Goal: Find specific page/section: Find specific page/section

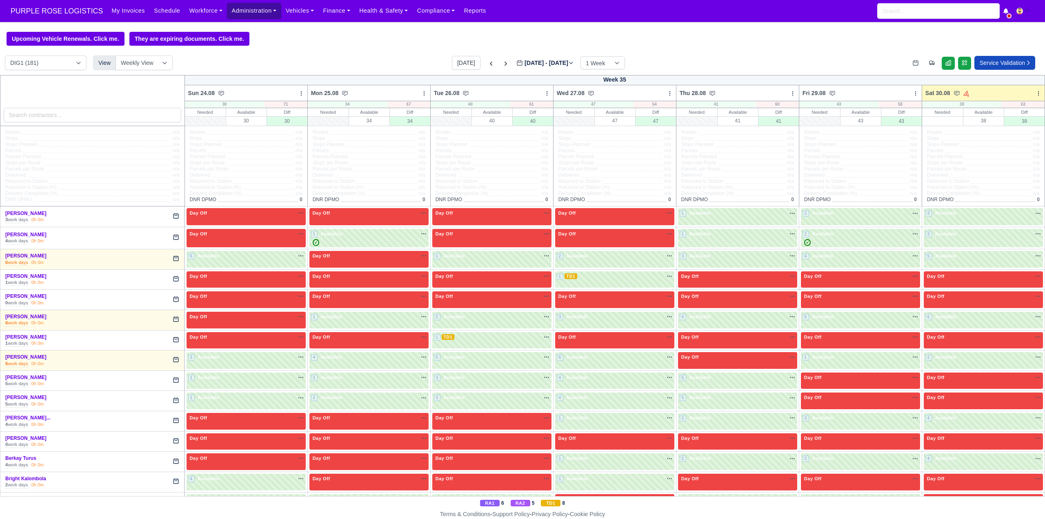
click at [246, 14] on link "Administration" at bounding box center [254, 11] width 54 height 16
click at [188, 11] on link "Workforce" at bounding box center [206, 11] width 42 height 16
click at [193, 24] on link "Manpower" at bounding box center [222, 28] width 66 height 17
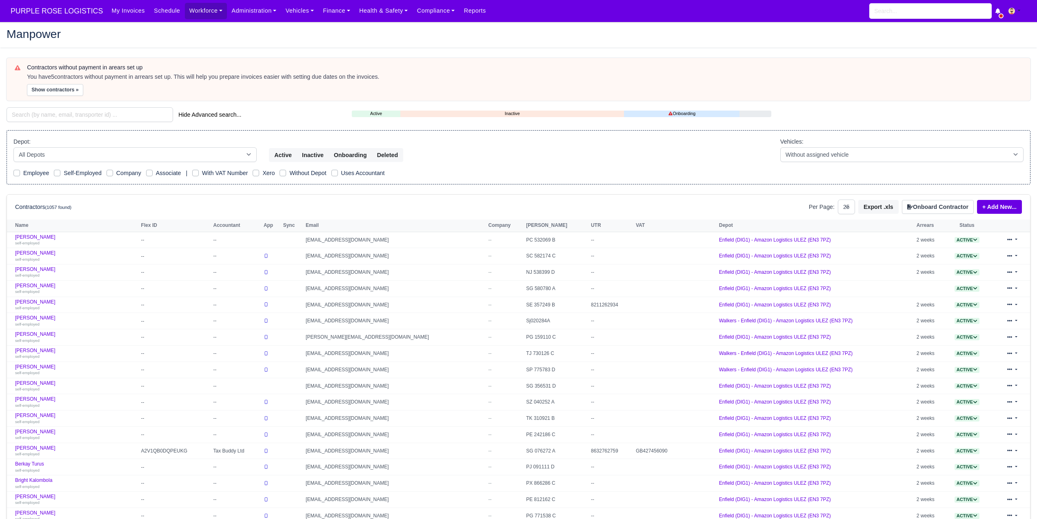
select select "25"
click at [98, 117] on input "search" at bounding box center [90, 114] width 167 height 15
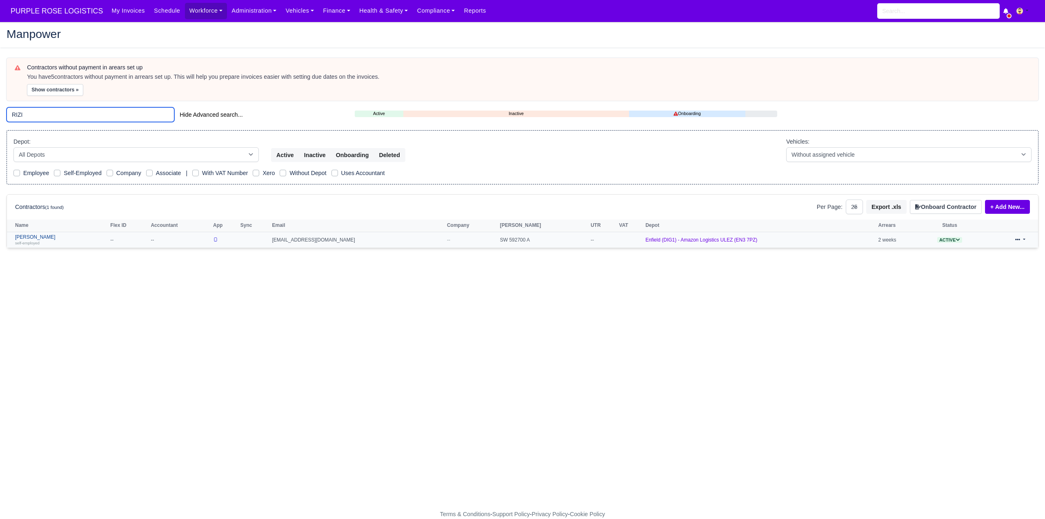
type input "RIZI"
click at [37, 242] on small "self-employed" at bounding box center [27, 243] width 24 height 4
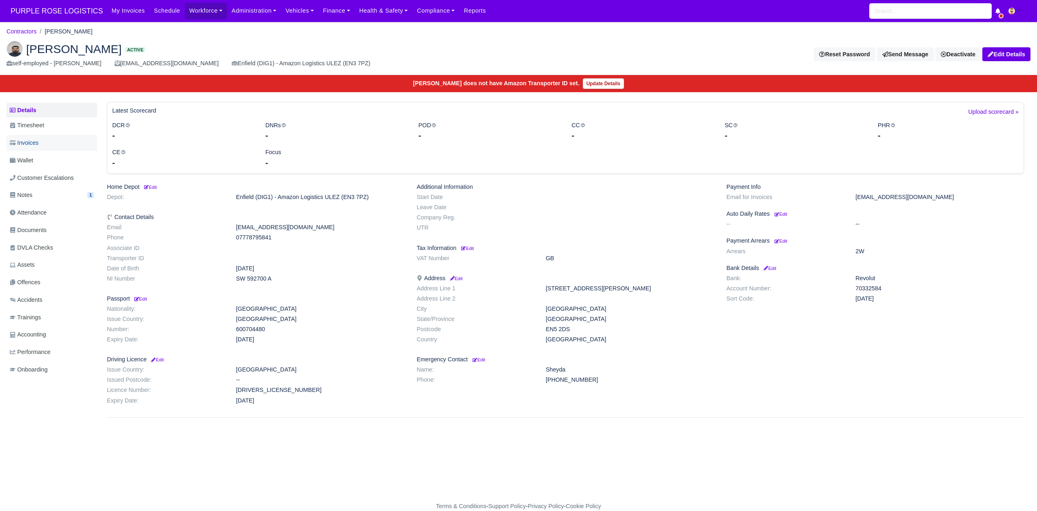
click at [38, 144] on span "Invoices" at bounding box center [24, 142] width 29 height 9
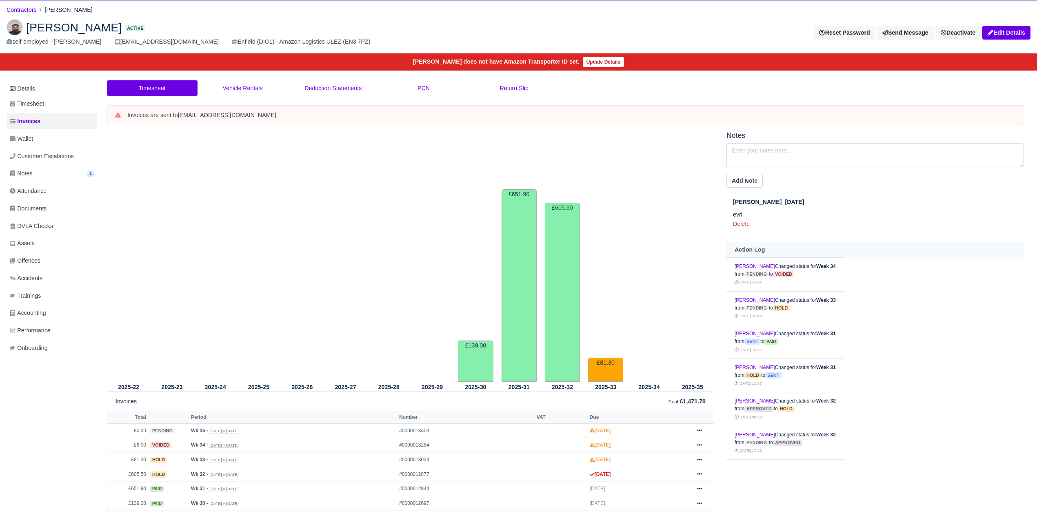
scroll to position [51, 0]
